Goal: Task Accomplishment & Management: Use online tool/utility

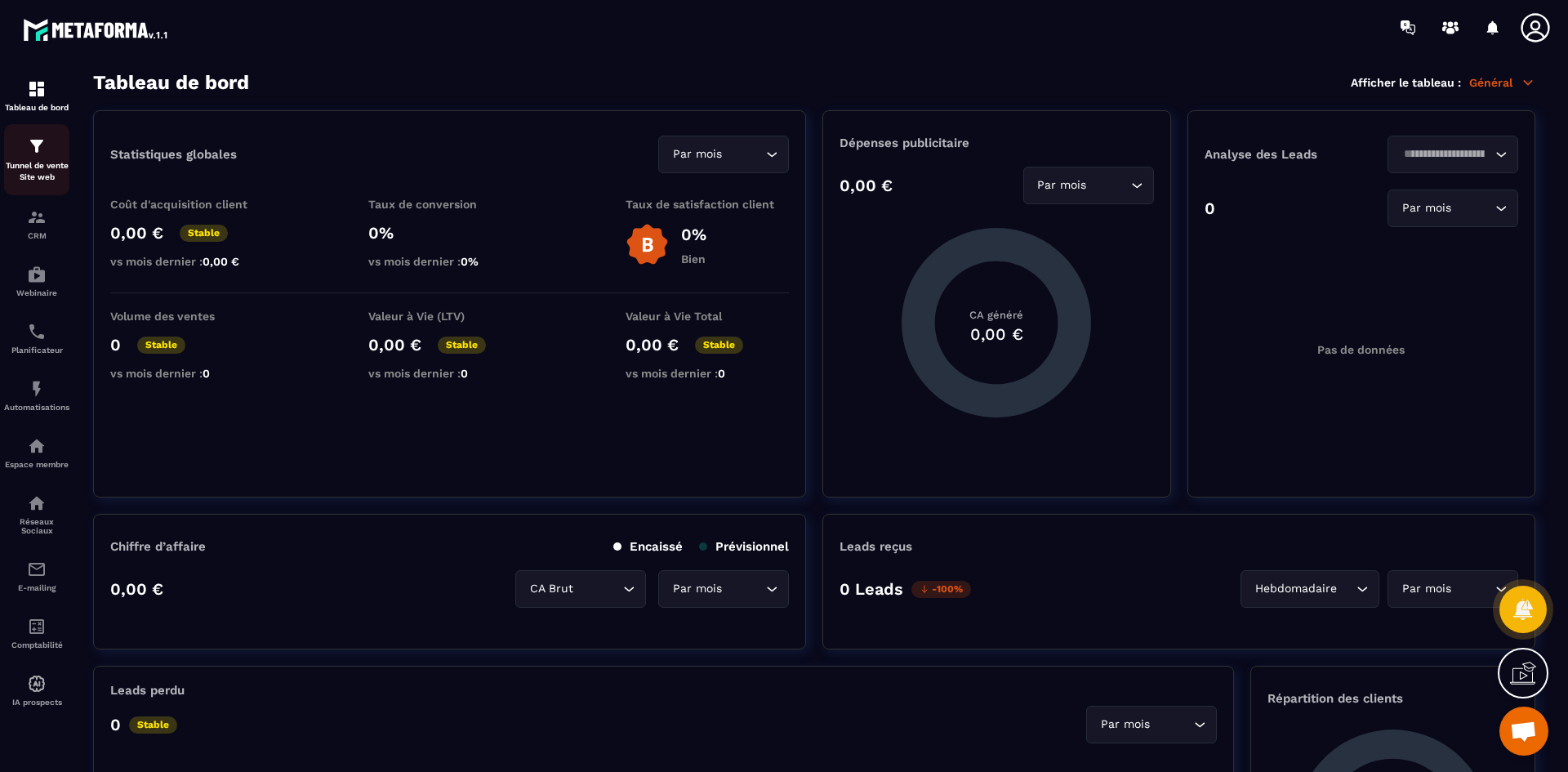
click at [19, 132] on link "Tunnel de vente Site web" at bounding box center [37, 160] width 65 height 71
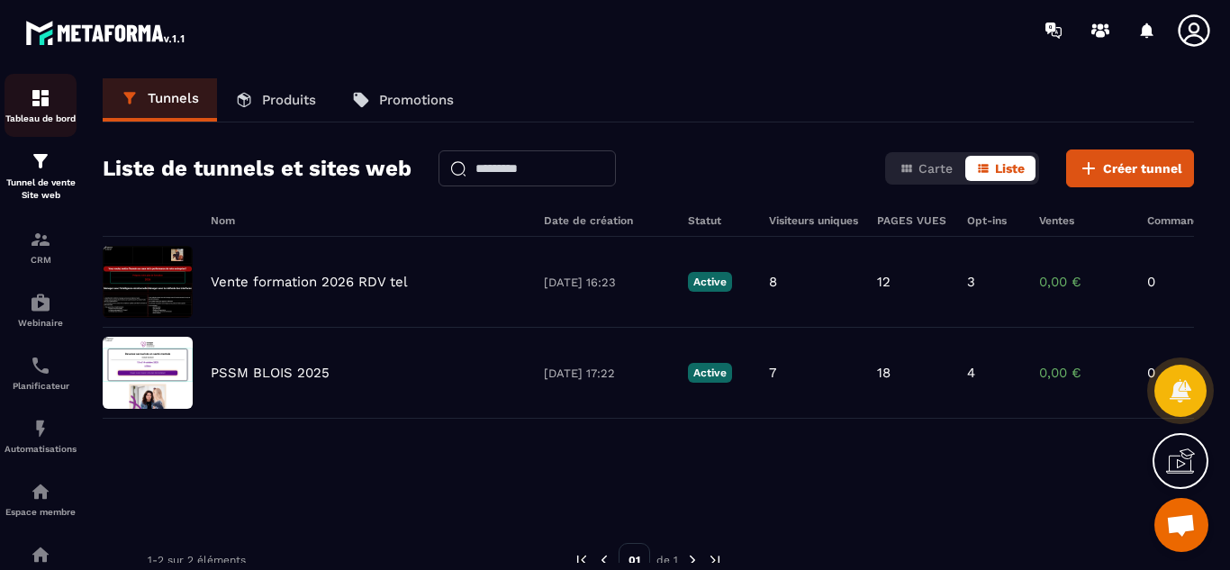
click at [47, 112] on div "Tableau de bord" at bounding box center [41, 105] width 72 height 36
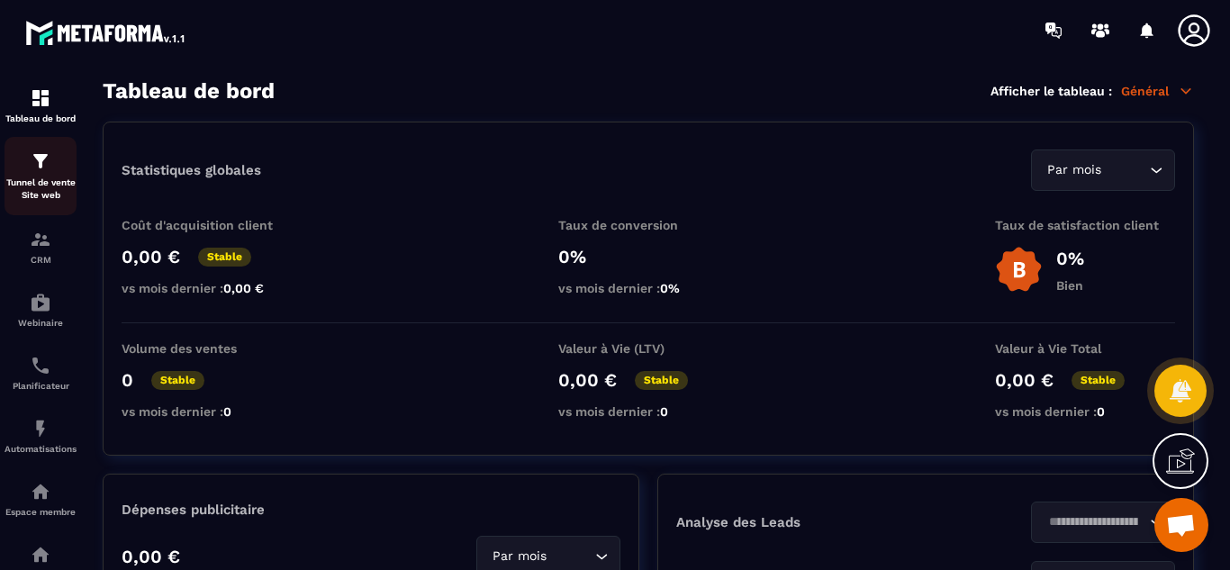
click at [56, 178] on p "Tunnel de vente Site web" at bounding box center [41, 189] width 72 height 25
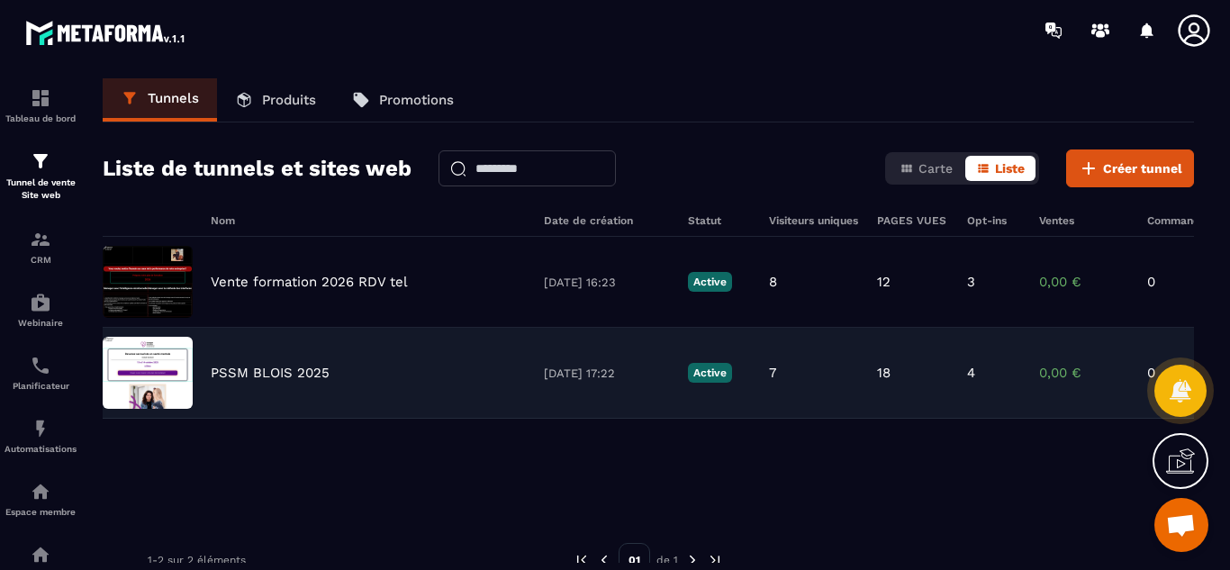
click at [308, 372] on p "PSSM BLOIS 2025" at bounding box center [270, 373] width 119 height 16
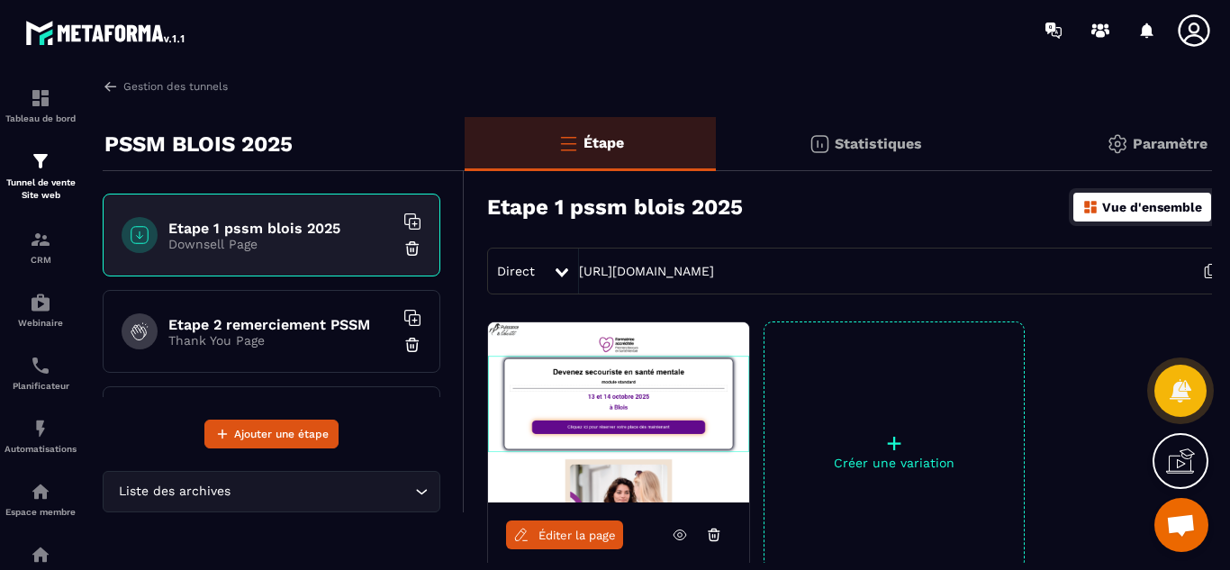
click at [571, 539] on span "Éditer la page" at bounding box center [577, 536] width 77 height 14
